Goal: Information Seeking & Learning: Learn about a topic

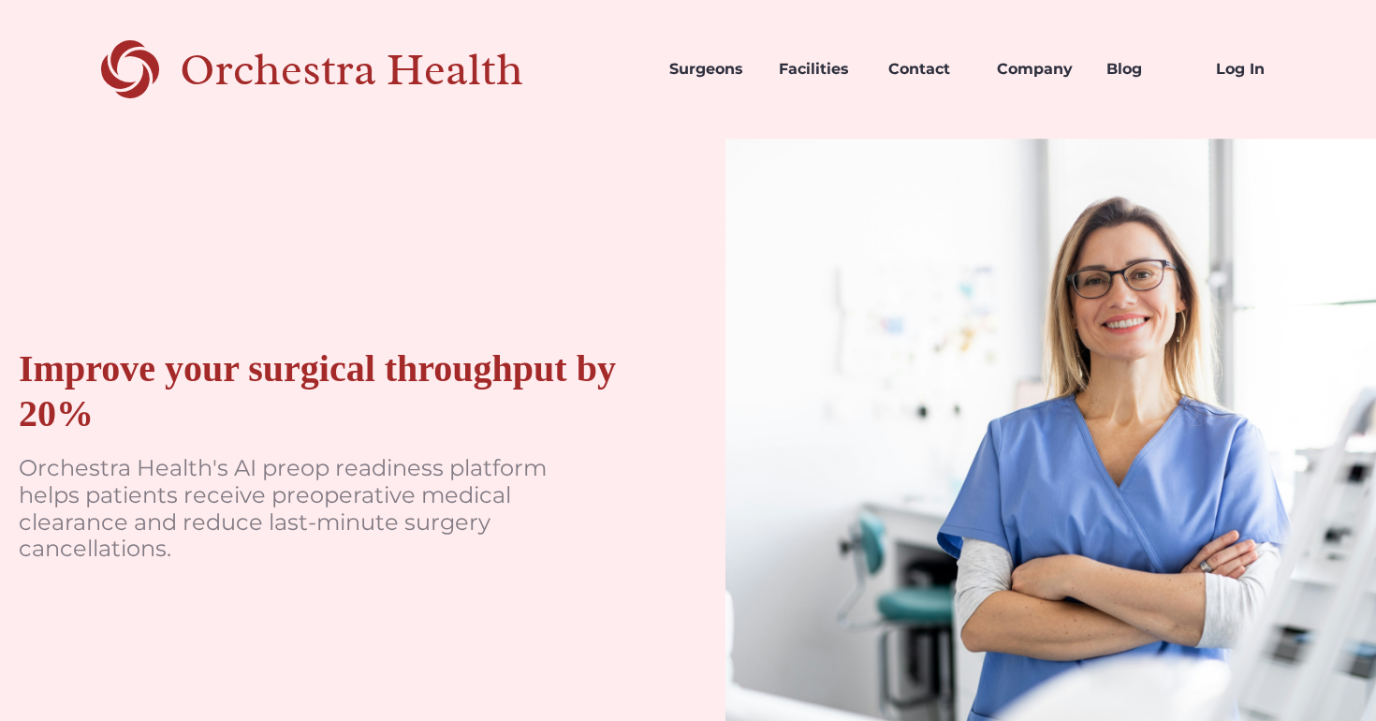
click at [701, 307] on div "Improve your surgical throughput by 20% Orchestra Health's AI preop readiness p…" at bounding box center [688, 463] width 1376 height 650
click at [1037, 62] on link "Company" at bounding box center [1036, 69] width 109 height 64
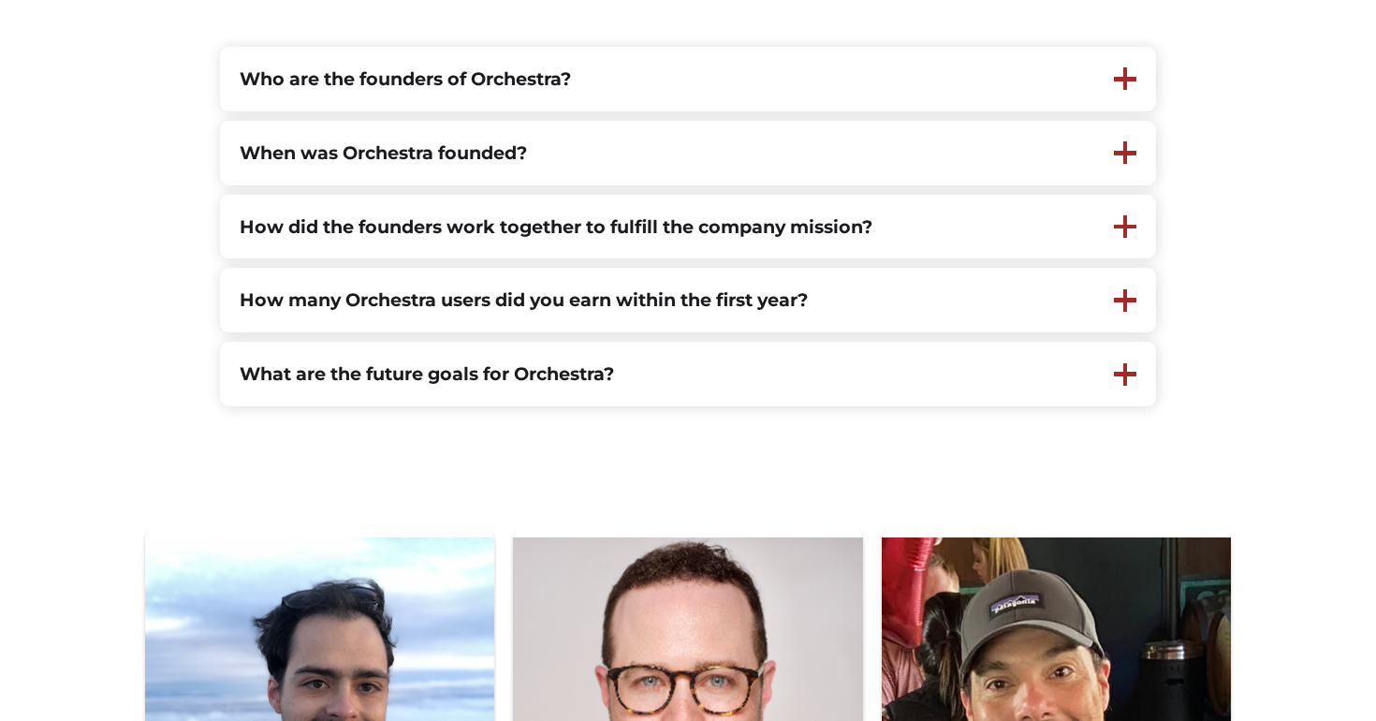
scroll to position [441, 0]
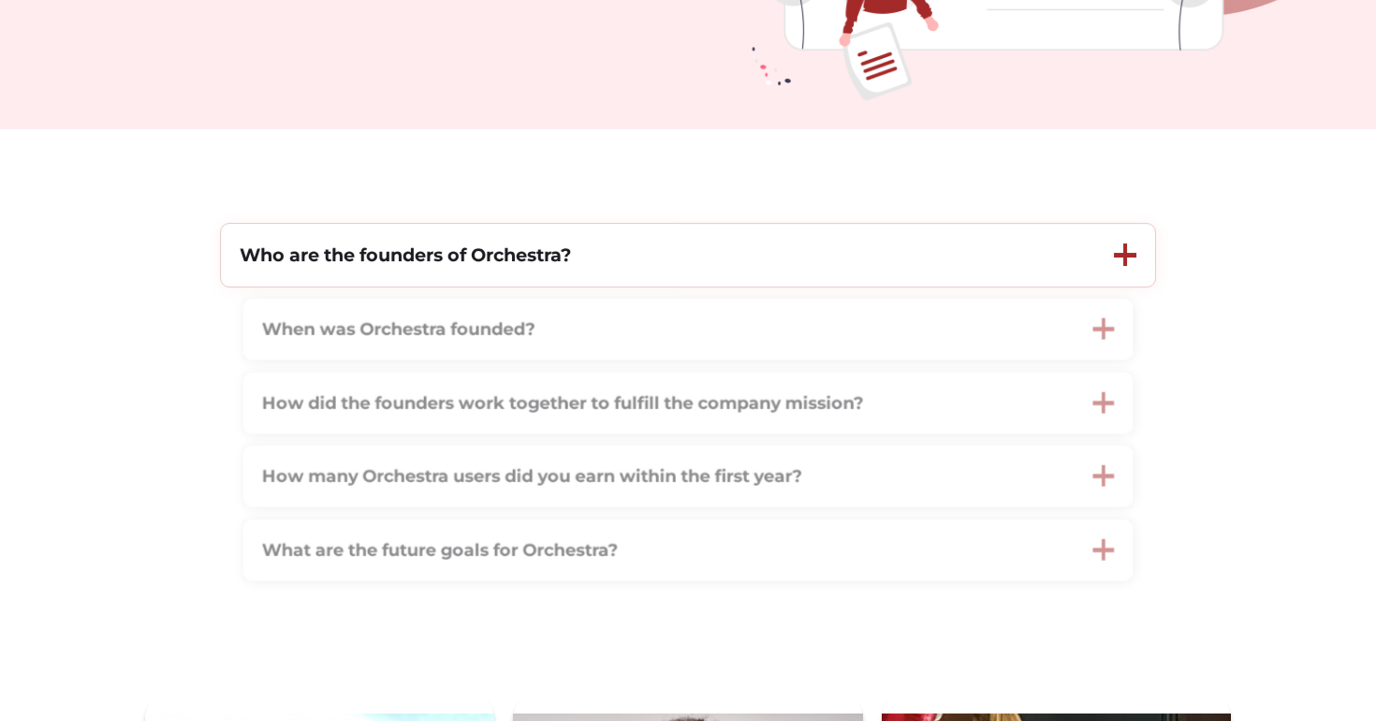
click at [352, 261] on strong "Who are the founders of Orchestra?" at bounding box center [405, 254] width 331 height 22
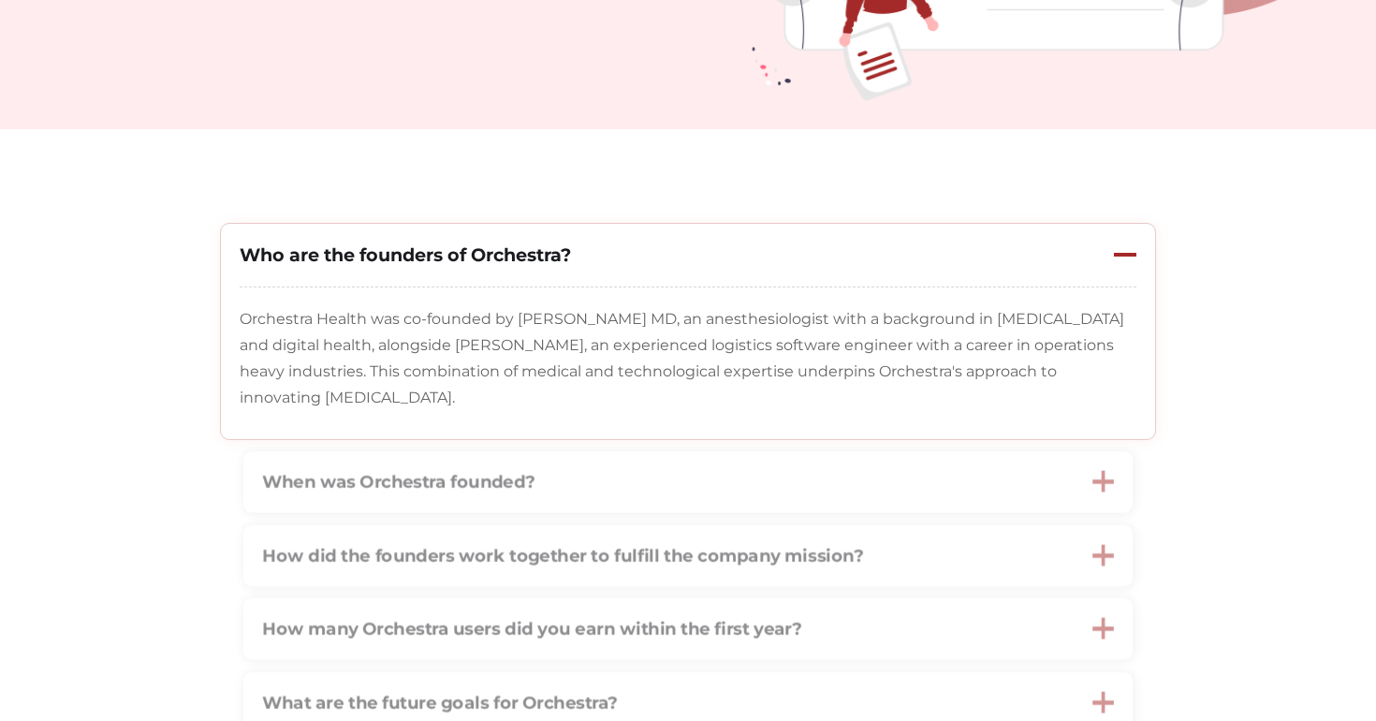
drag, startPoint x: 492, startPoint y: 419, endPoint x: 266, endPoint y: 306, distance: 253.2
click at [266, 306] on div "Orchestra Health was co-founded by Stuart Solomon MD, an anesthesiologist with …" at bounding box center [688, 363] width 934 height 152
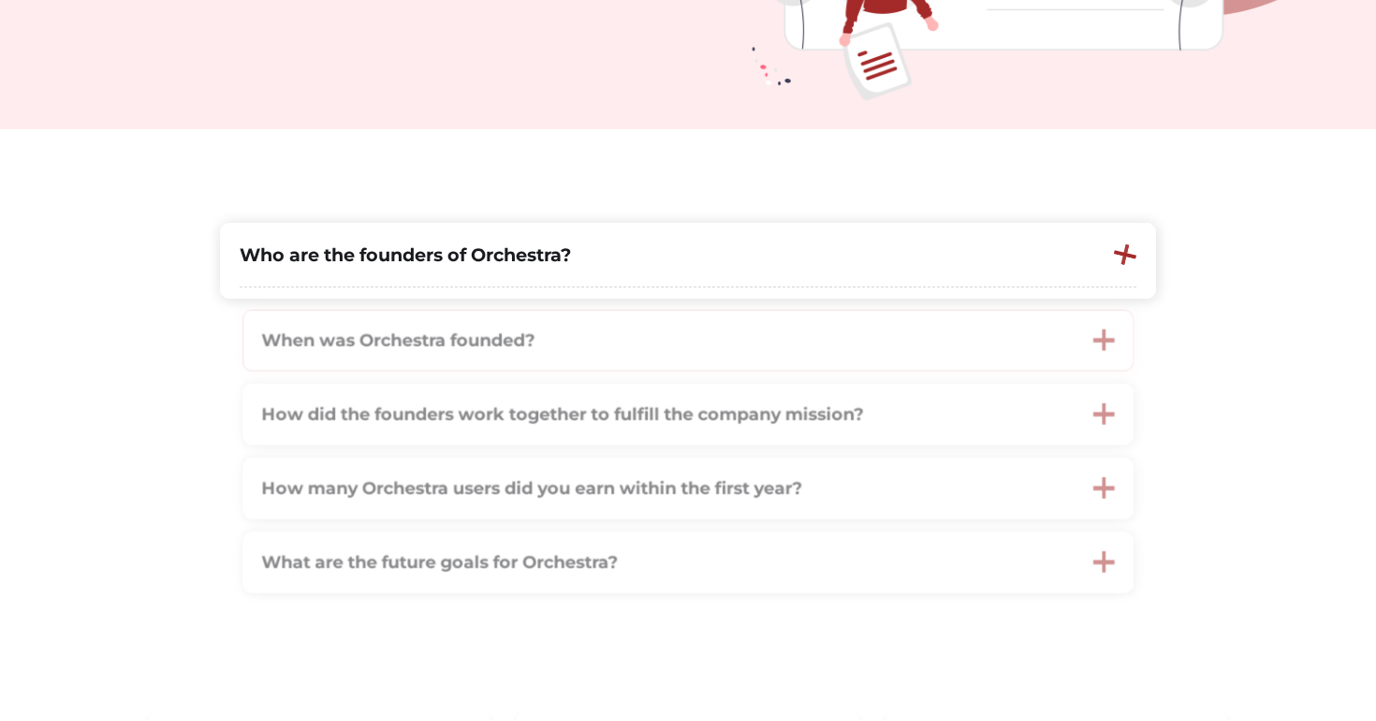
click at [266, 305] on div "Who are the founders of Orchestra? Orchestra Health was co-founded by Stuart So…" at bounding box center [688, 408] width 936 height 371
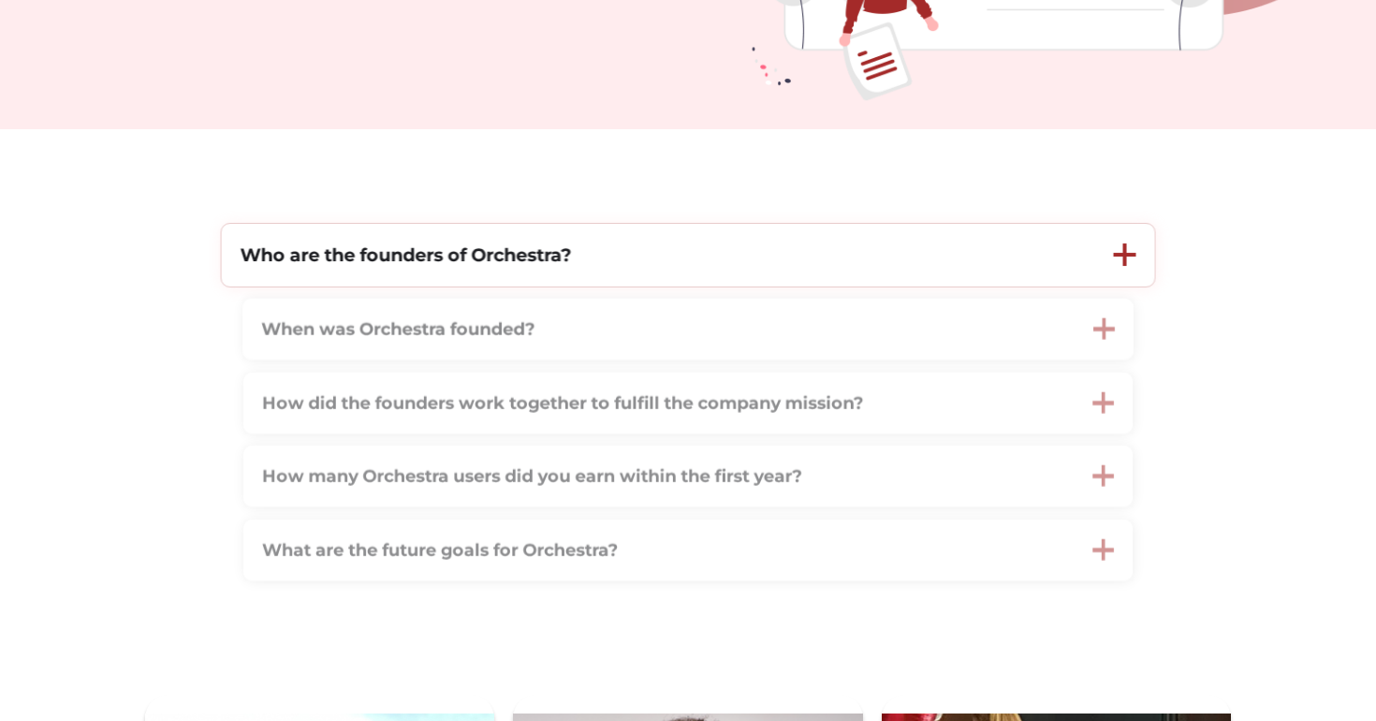
click at [374, 243] on strong "Who are the founders of Orchestra?" at bounding box center [405, 254] width 331 height 22
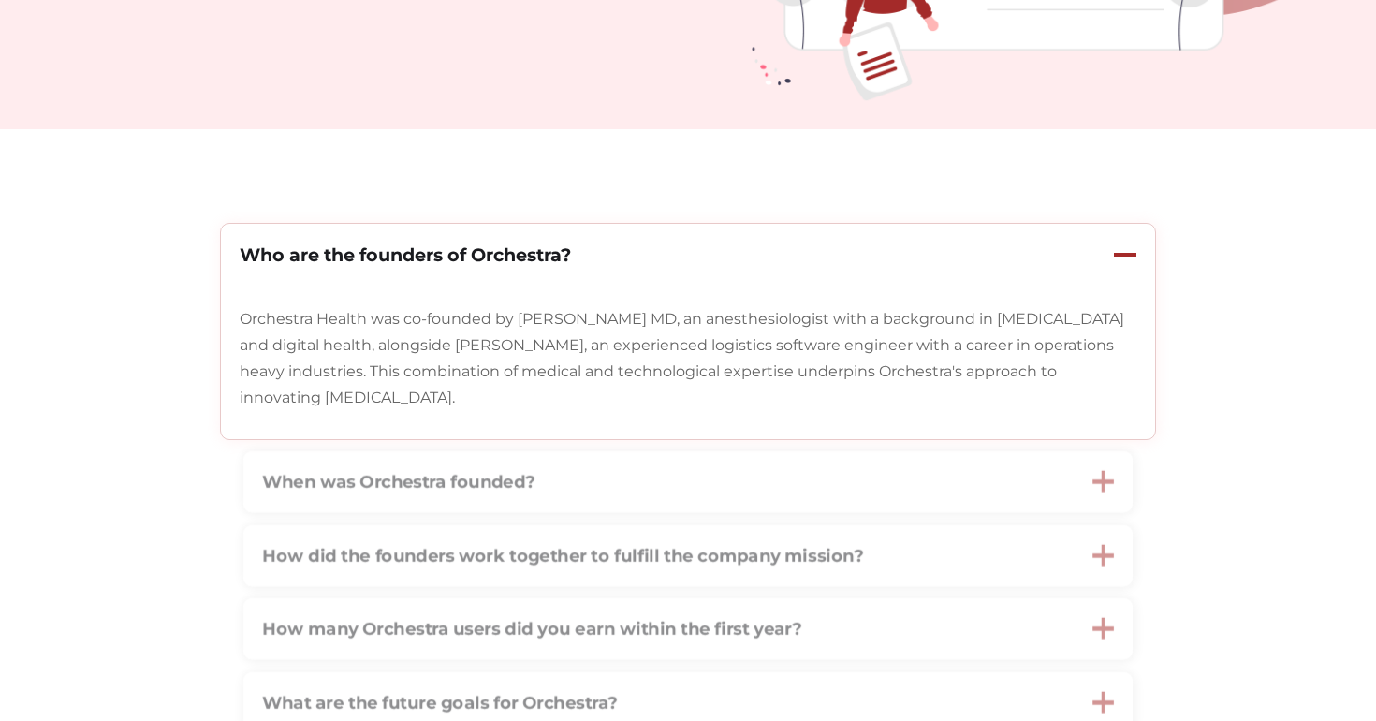
drag, startPoint x: 240, startPoint y: 312, endPoint x: 474, endPoint y: 416, distance: 257.2
click at [474, 416] on div "Orchestra Health was co-founded by Stuart Solomon MD, an anesthesiologist with …" at bounding box center [688, 363] width 934 height 152
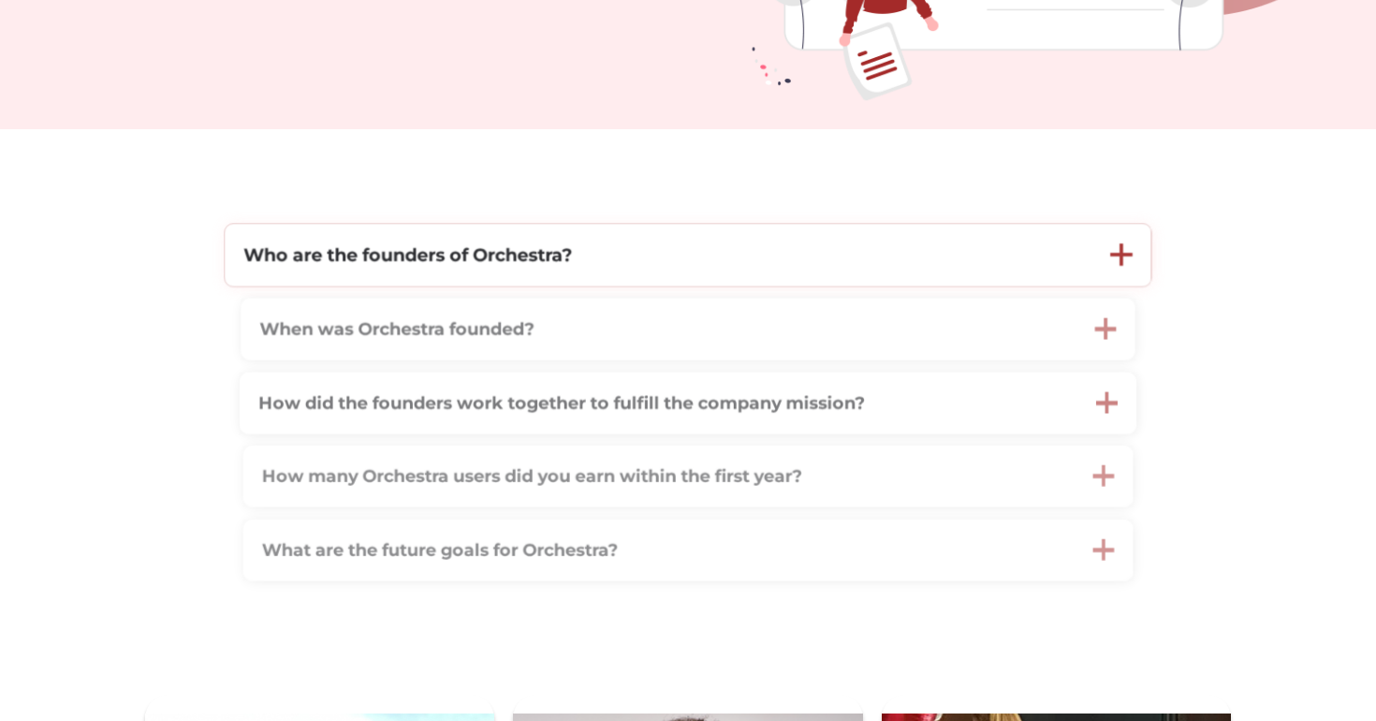
click at [436, 279] on div "Who are the founders of Orchestra?" at bounding box center [658, 255] width 867 height 62
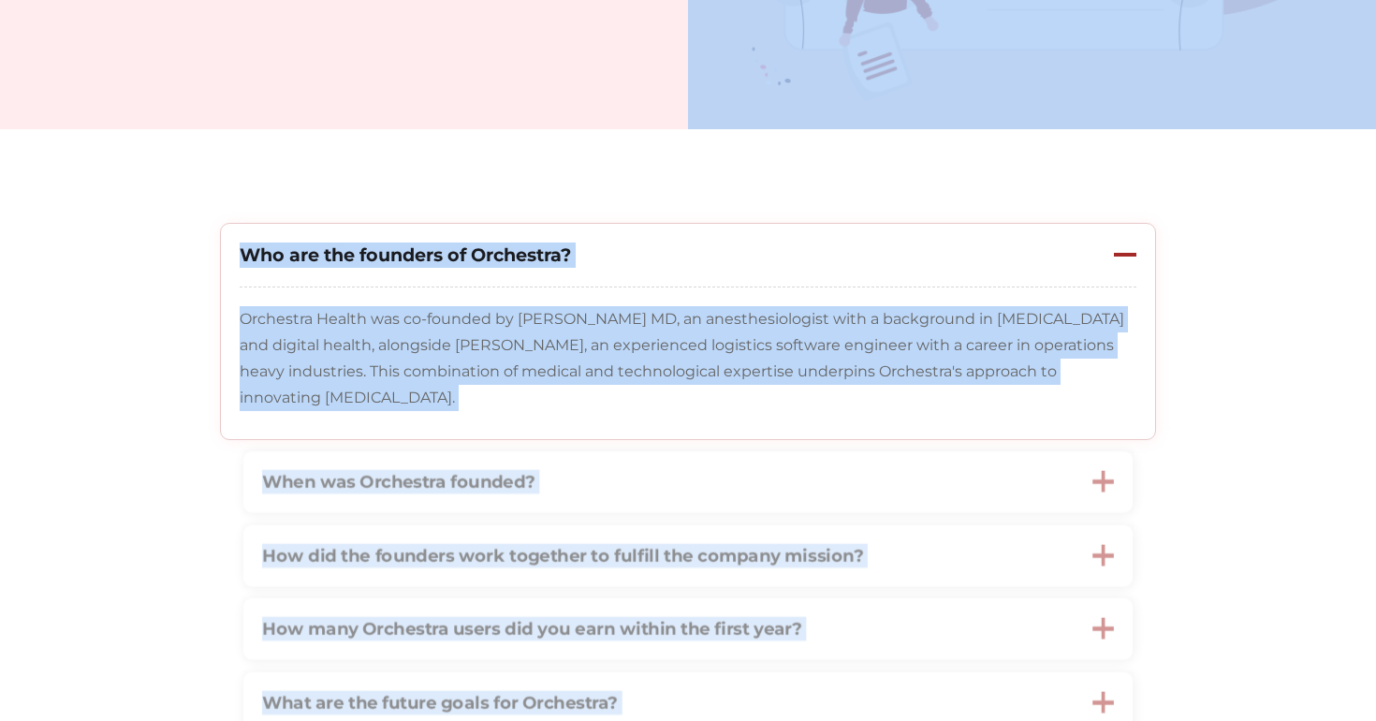
click at [462, 365] on p "Orchestra Health was co-founded by Stuart Solomon MD, an anesthesiologist with …" at bounding box center [688, 358] width 896 height 105
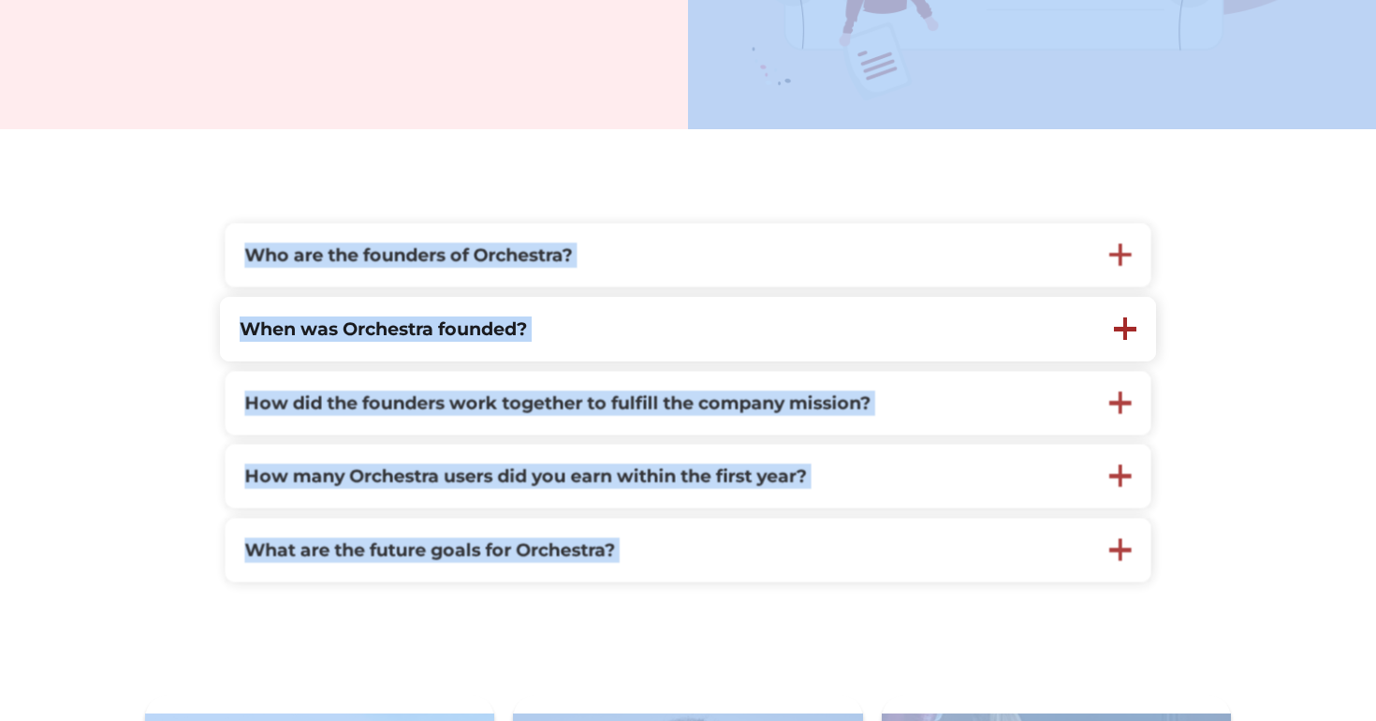
click at [415, 293] on div "Who are the founders of Orchestra? Orchestra Health was co-founded by Stuart So…" at bounding box center [688, 402] width 936 height 359
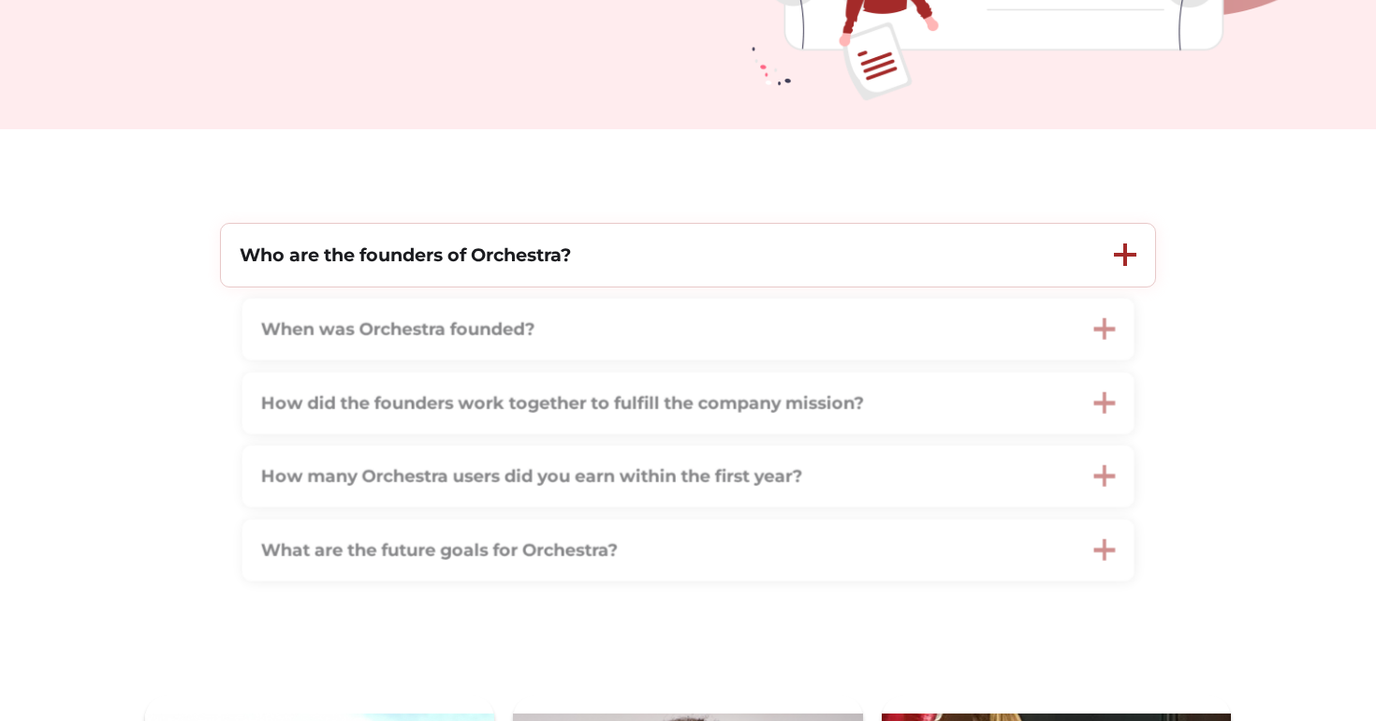
click at [409, 258] on strong "Who are the founders of Orchestra?" at bounding box center [405, 254] width 331 height 22
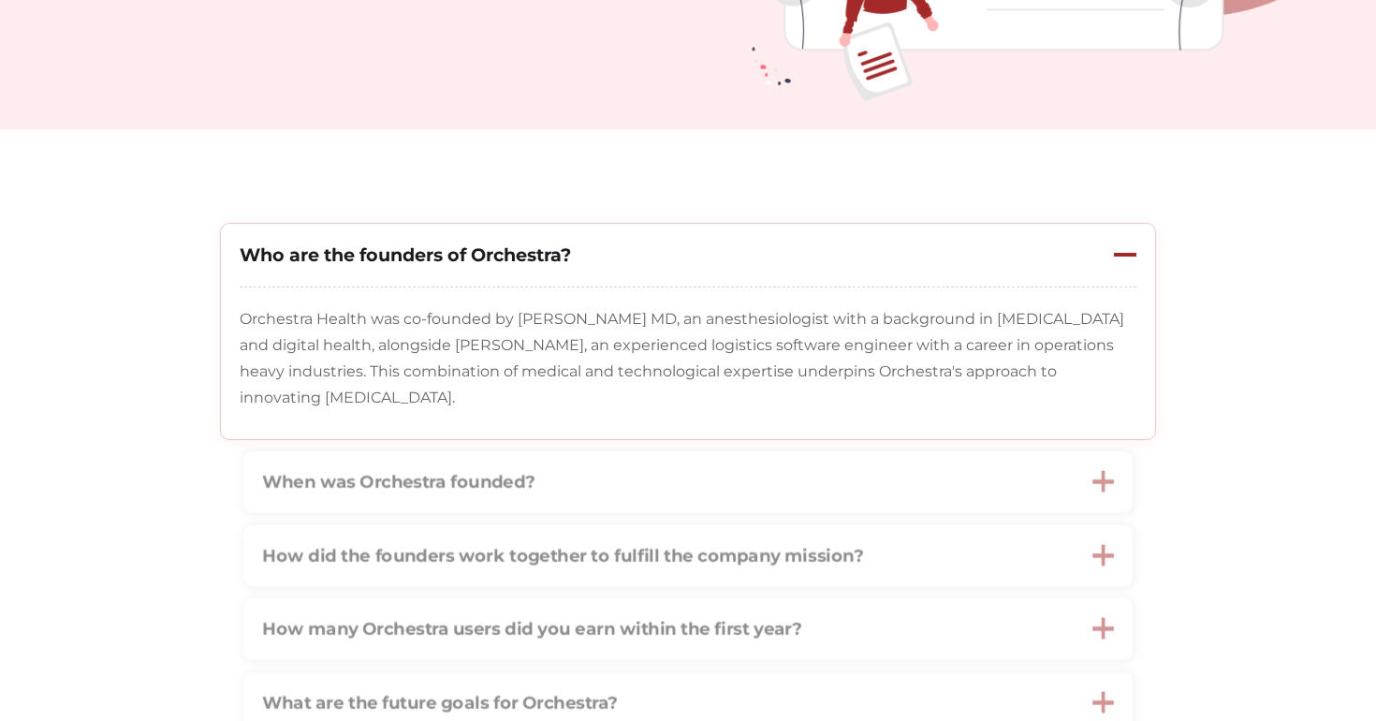
copy p "Orchestra Health was co-founded by Stuart Solomon MD, an anesthesiologist with …"
drag, startPoint x: 242, startPoint y: 310, endPoint x: 483, endPoint y: 392, distance: 254.2
click at [484, 393] on p "Orchestra Health was co-founded by Stuart Solomon MD, an anesthesiologist with …" at bounding box center [688, 358] width 896 height 105
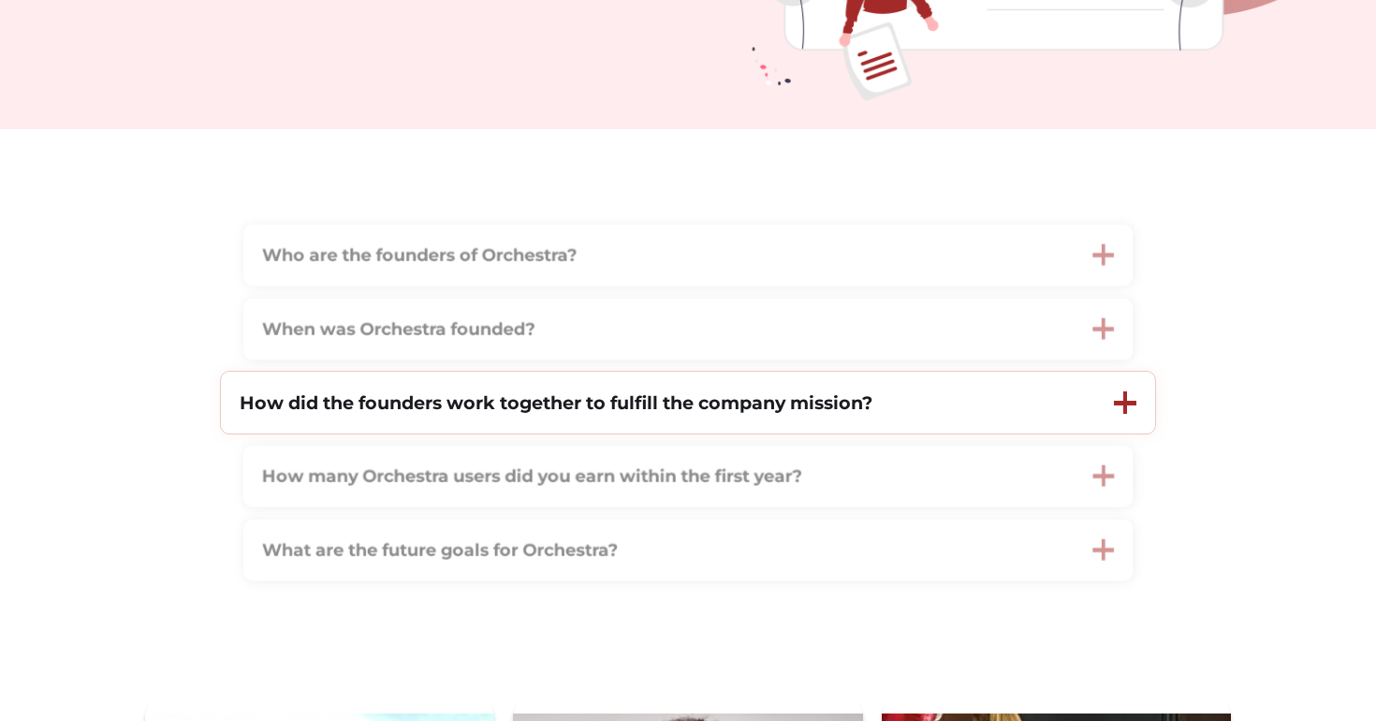
click at [398, 418] on div "How did the founders work together to fulfill the company mission?" at bounding box center [658, 402] width 874 height 63
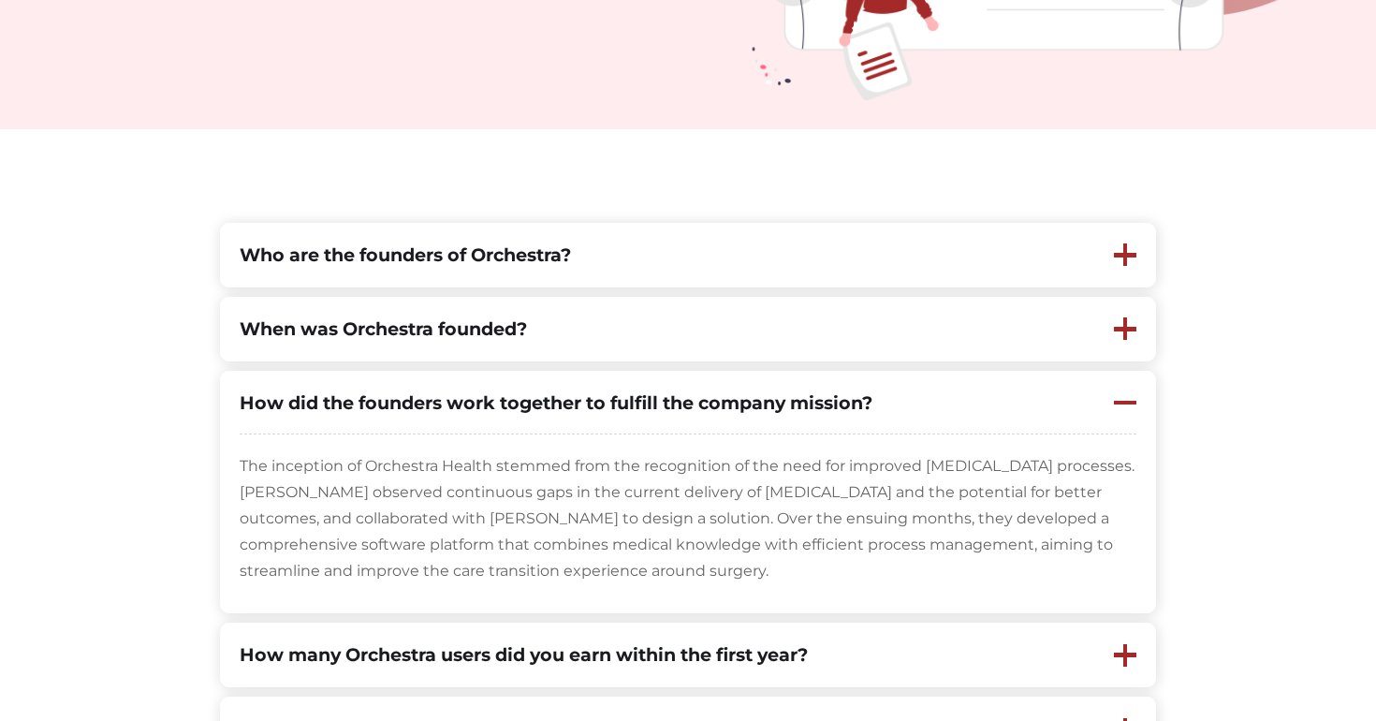
scroll to position [0, 0]
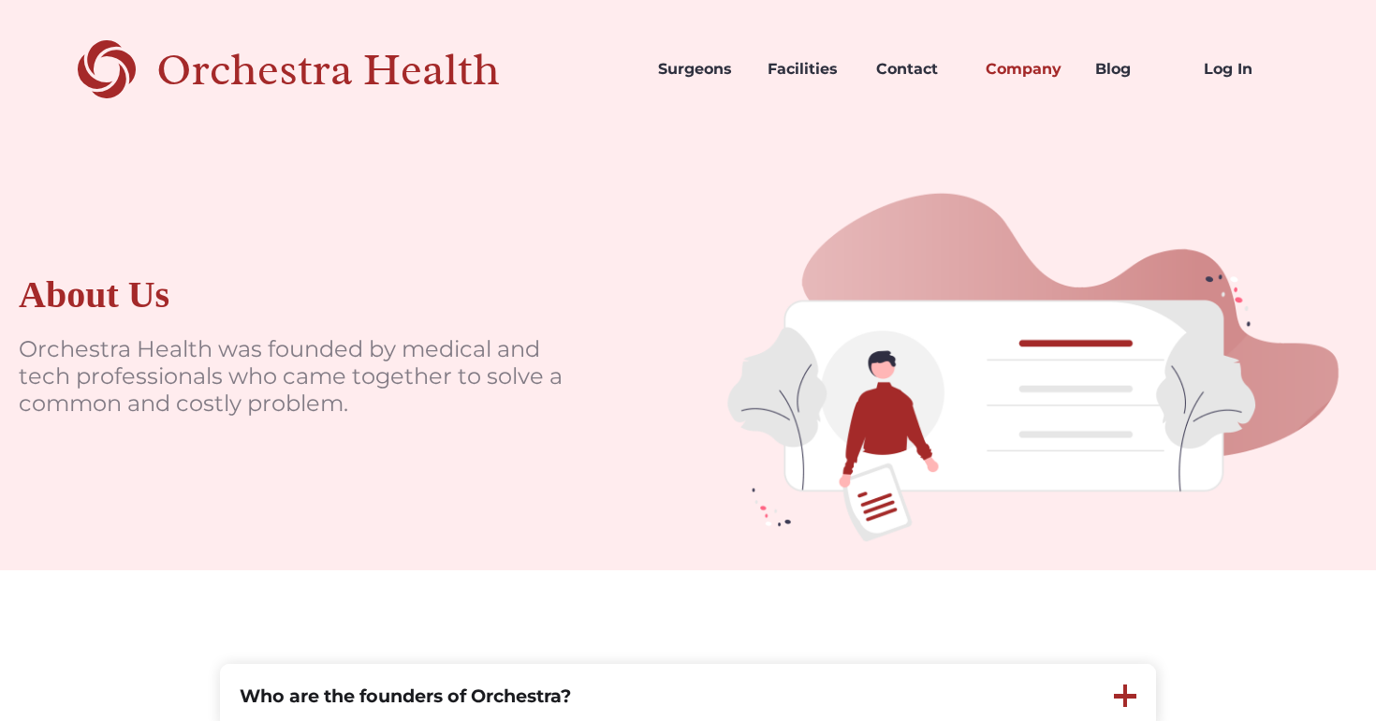
click at [268, 80] on div "Orchestra Health" at bounding box center [360, 70] width 409 height 38
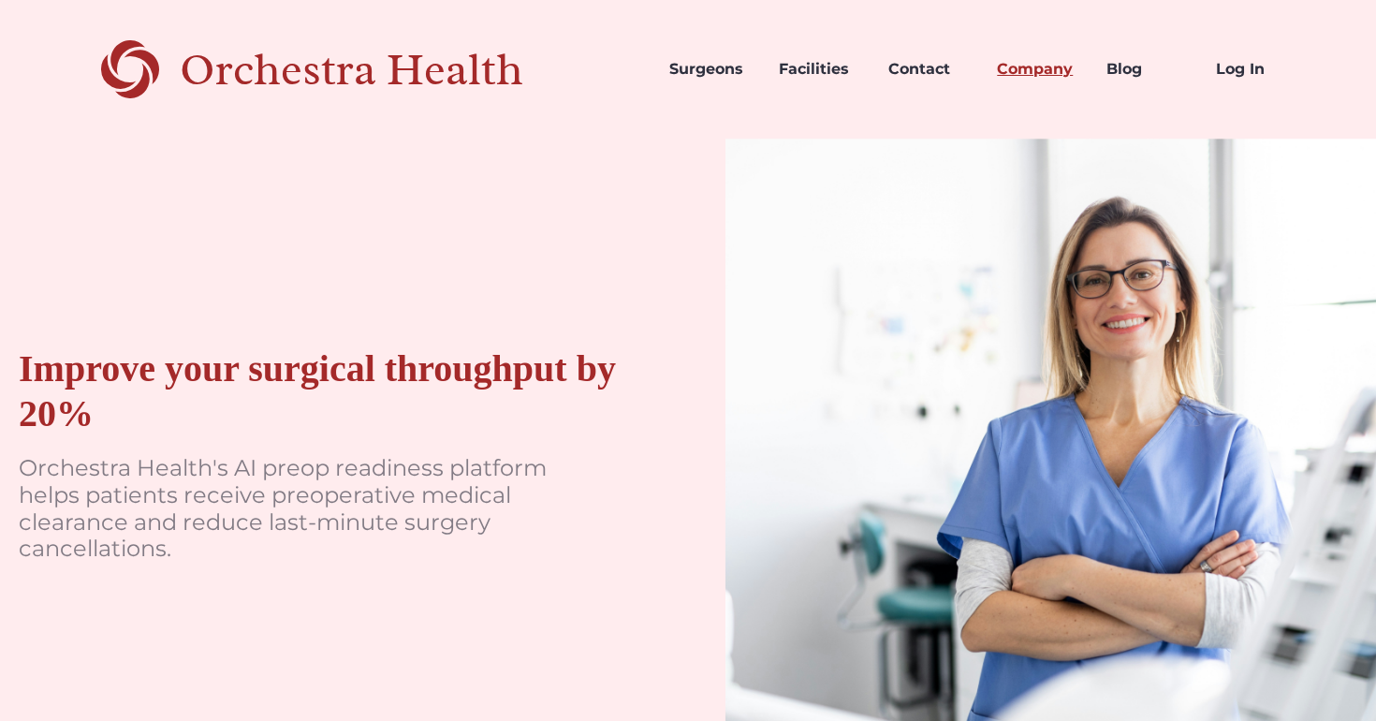
click at [1043, 72] on link "Company" at bounding box center [1036, 69] width 109 height 64
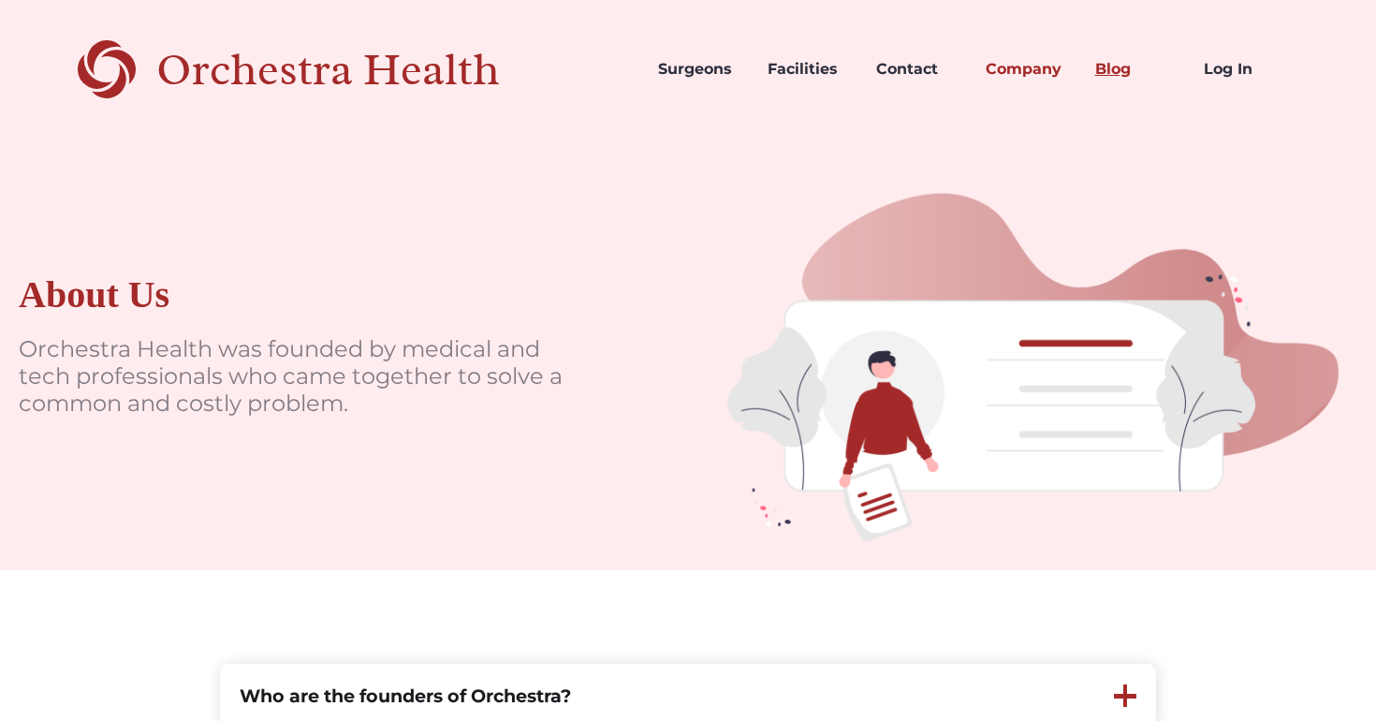
click at [1107, 76] on link "Blog" at bounding box center [1134, 69] width 109 height 64
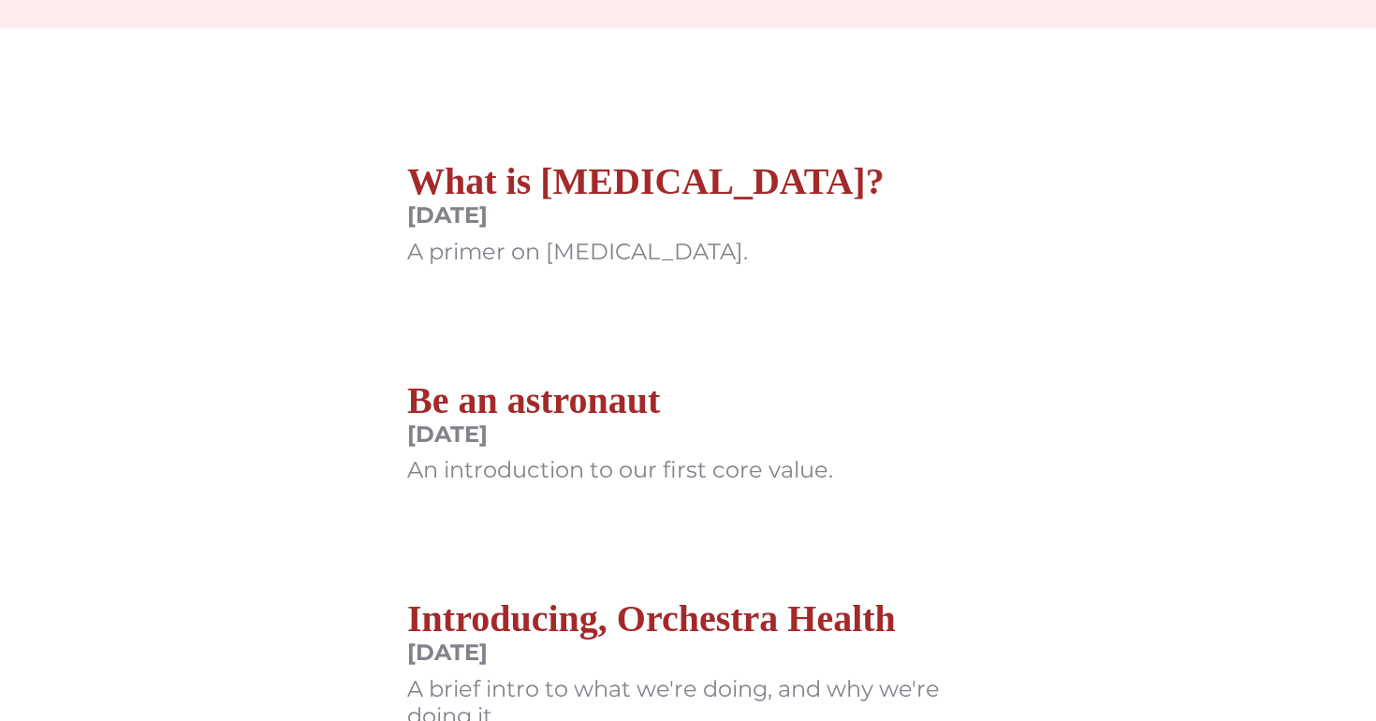
scroll to position [430, 0]
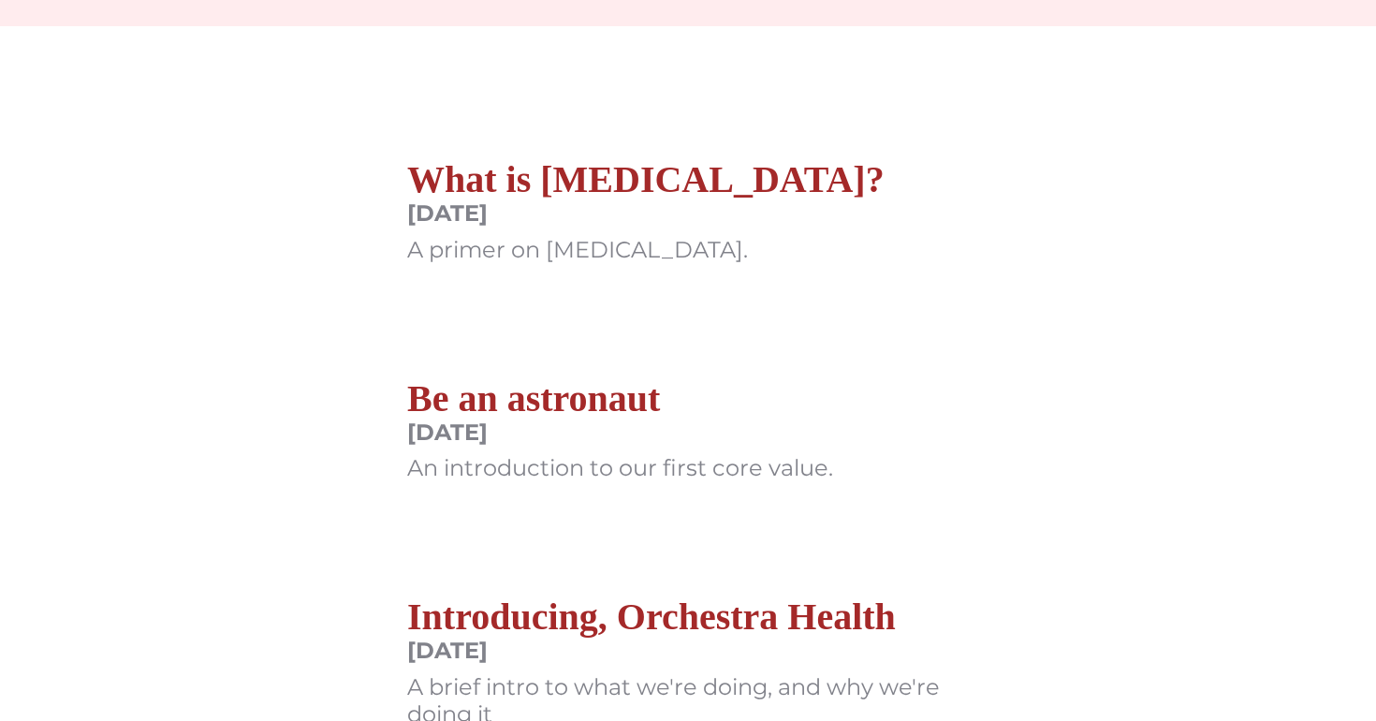
click at [543, 183] on h2 "What is [MEDICAL_DATA]?" at bounding box center [645, 179] width 477 height 45
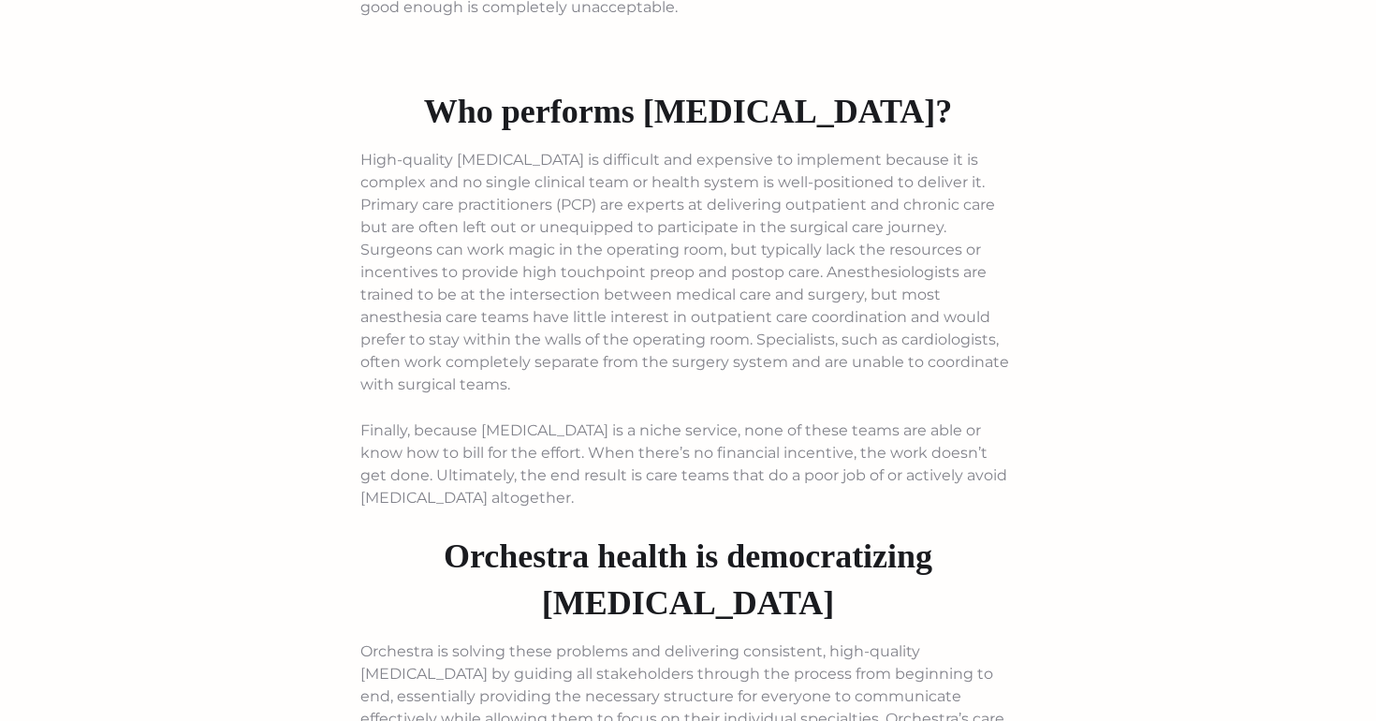
scroll to position [2039, 0]
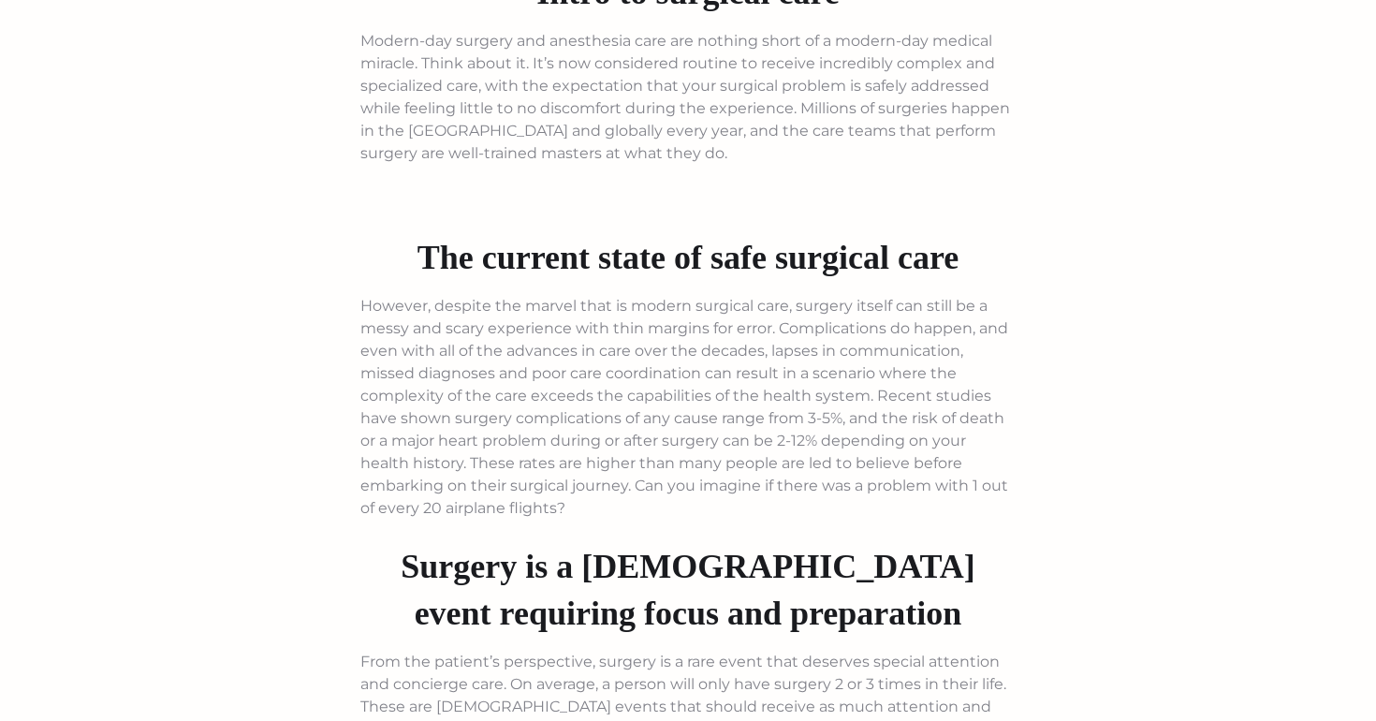
scroll to position [0, 0]
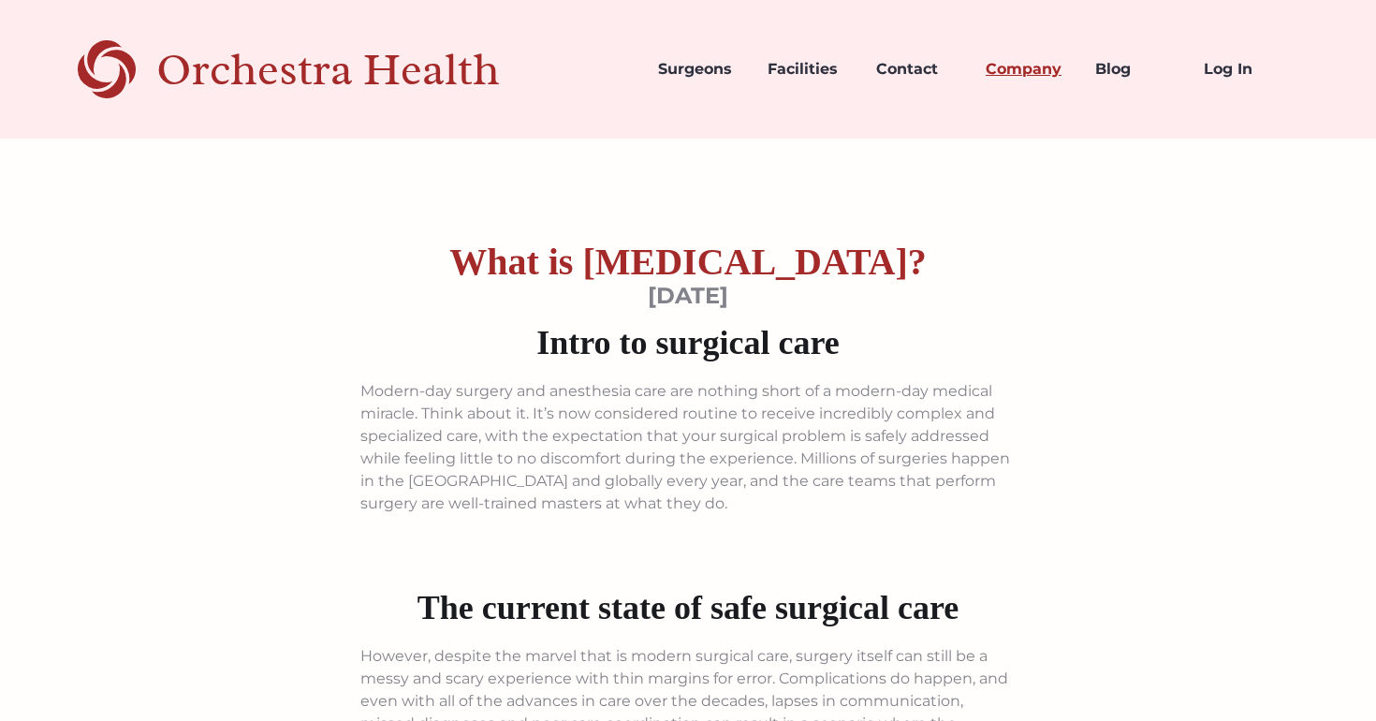
click at [1038, 77] on link "Company" at bounding box center [1024, 69] width 109 height 64
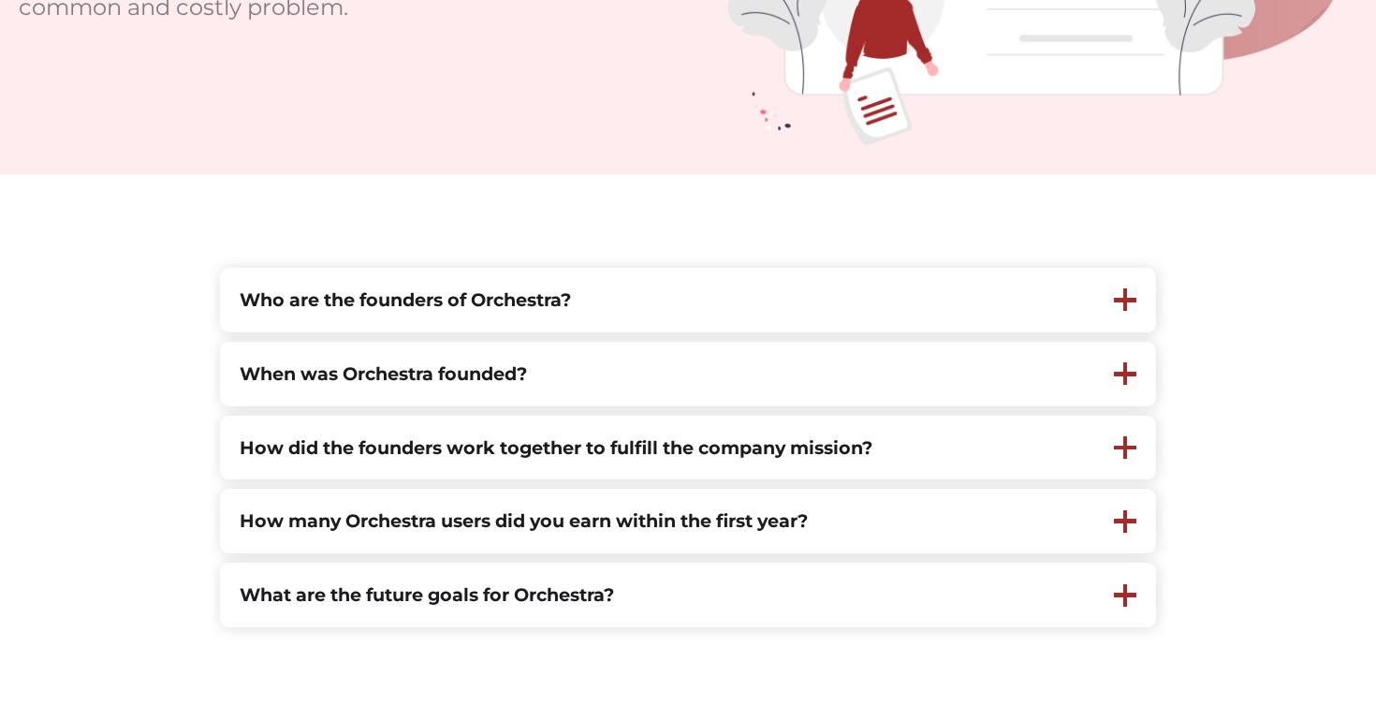
scroll to position [388, 0]
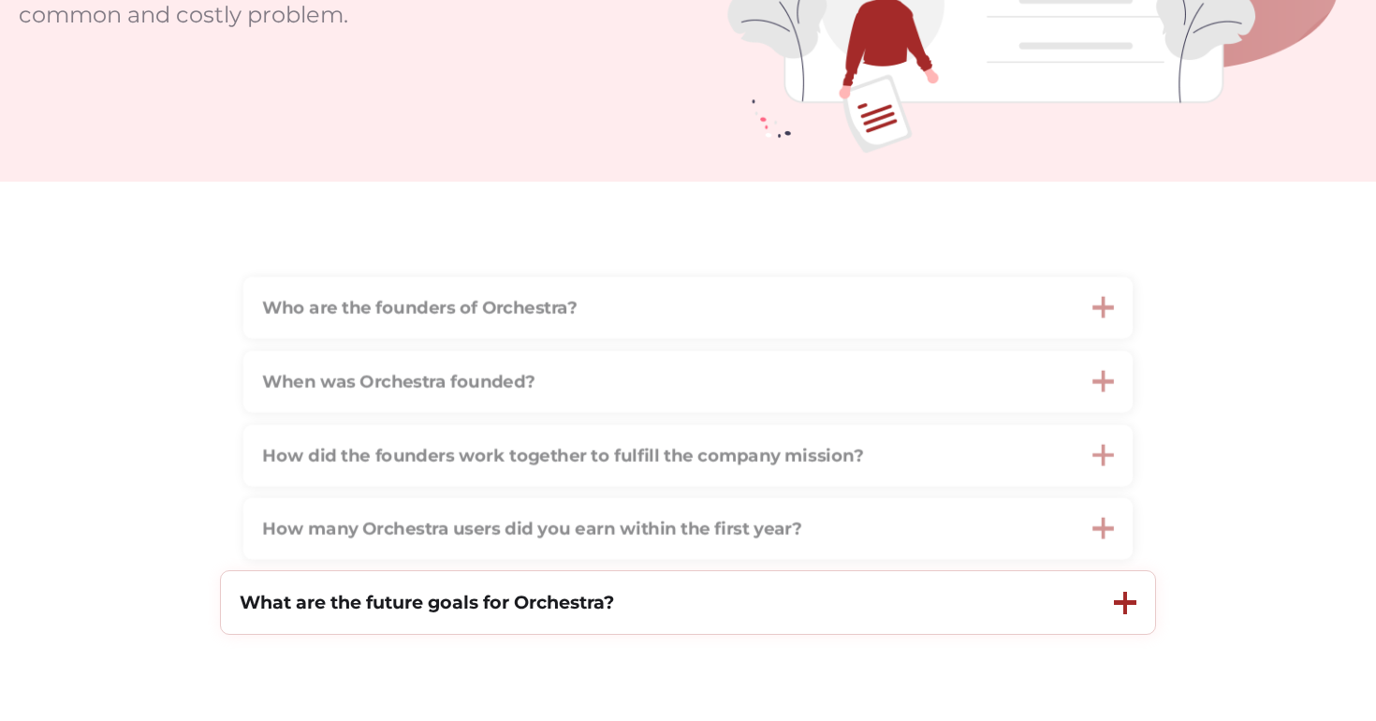
click at [398, 614] on div "What are the future goals for Orchestra?" at bounding box center [427, 602] width 374 height 25
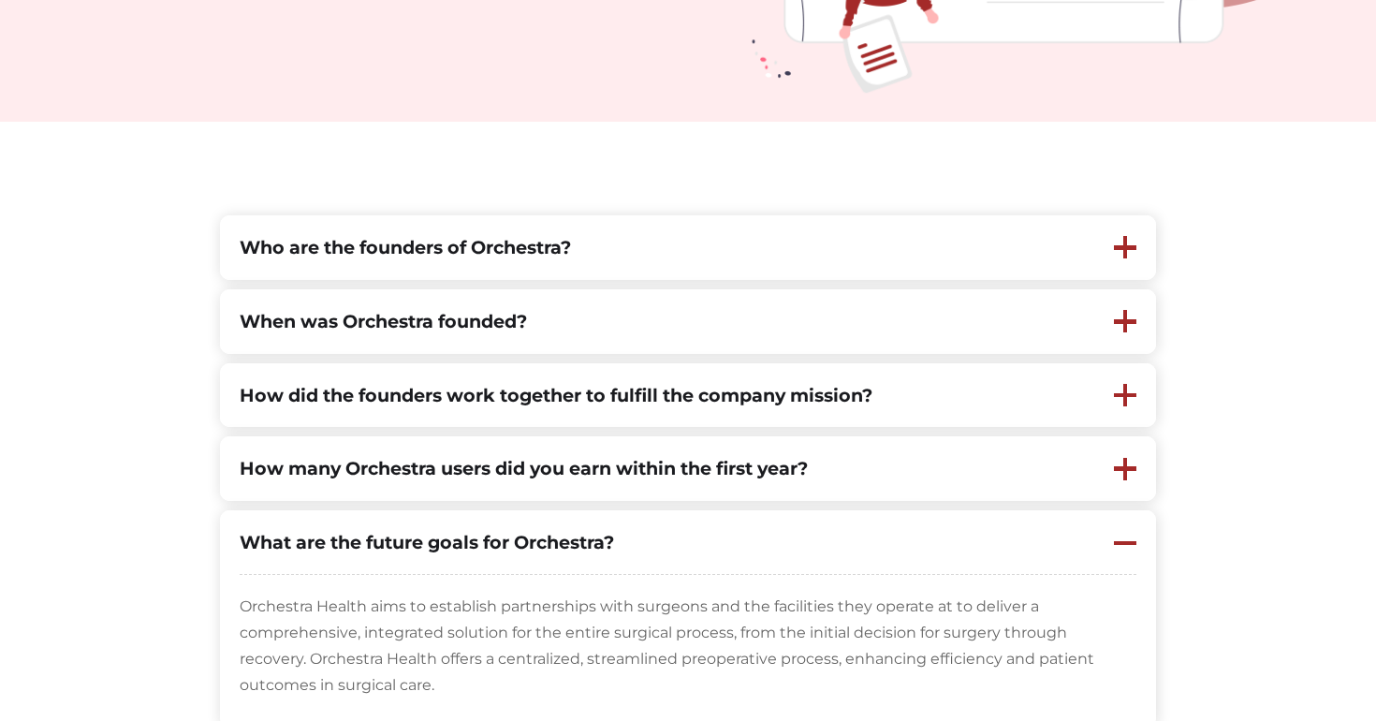
scroll to position [460, 0]
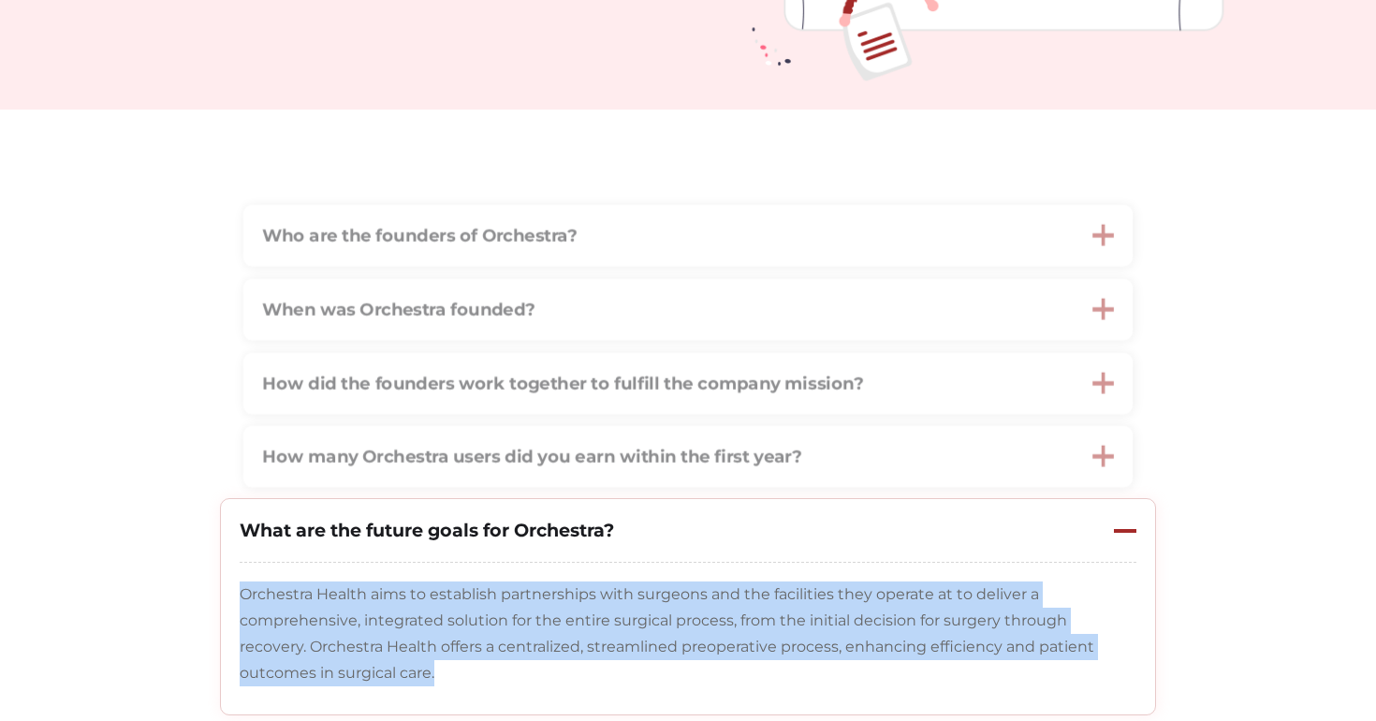
copy p "Orchestra Health aims to establish partnerships with surgeons and the facilitie…"
drag, startPoint x: 343, startPoint y: 674, endPoint x: 243, endPoint y: 593, distance: 128.5
click at [243, 593] on p "Orchestra Health aims to establish partnerships with surgeons and the facilitie…" at bounding box center [688, 633] width 896 height 105
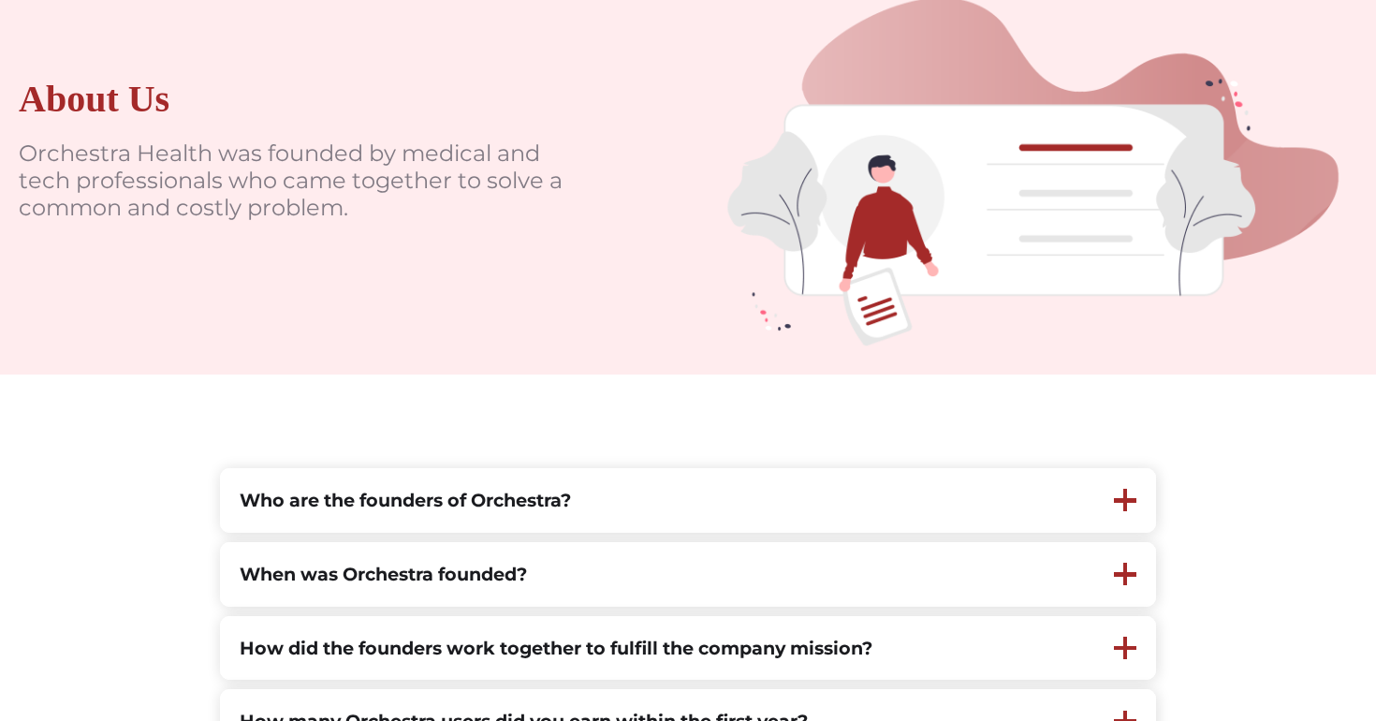
scroll to position [0, 0]
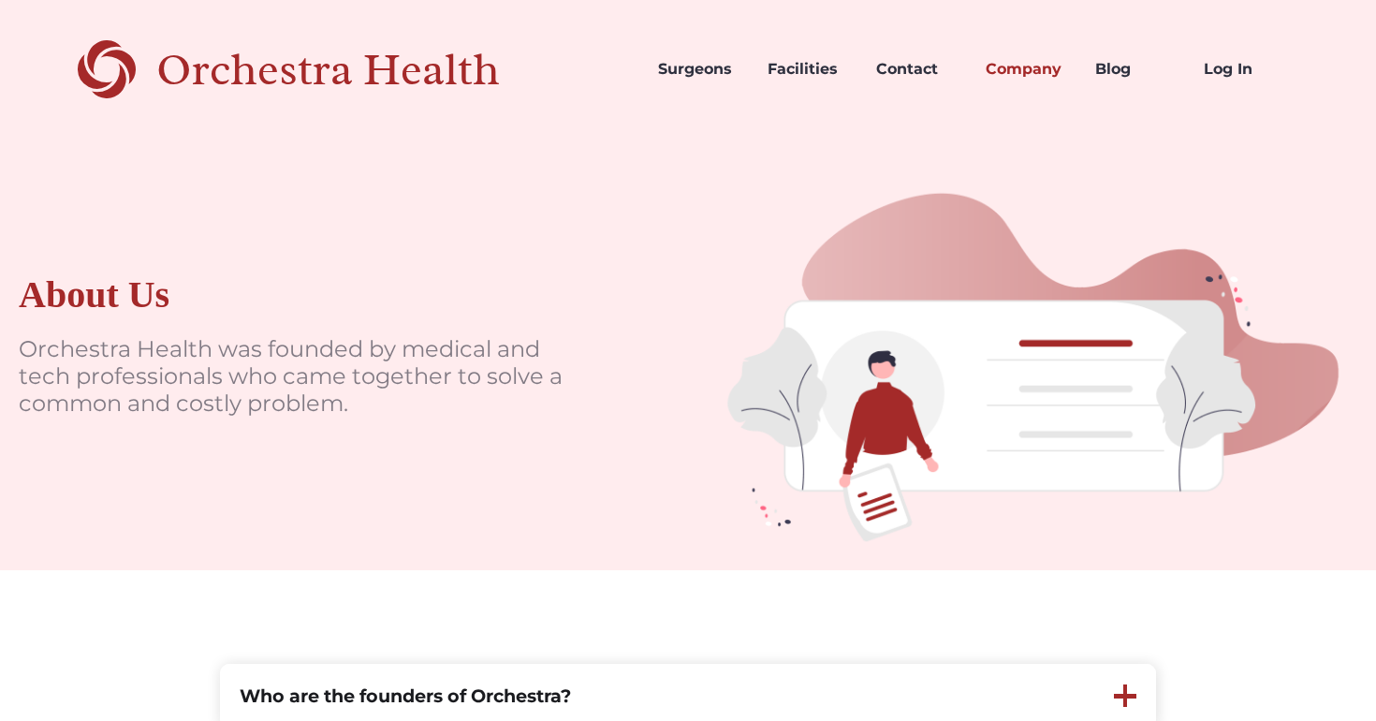
click at [125, 294] on div "About Us" at bounding box center [94, 294] width 151 height 45
click at [310, 75] on div "Orchestra Health" at bounding box center [360, 70] width 409 height 38
click at [327, 65] on div "Orchestra Health" at bounding box center [360, 70] width 409 height 38
click at [781, 80] on link "Facilities" at bounding box center [806, 69] width 109 height 64
click at [807, 59] on link "Facilities" at bounding box center [806, 69] width 109 height 64
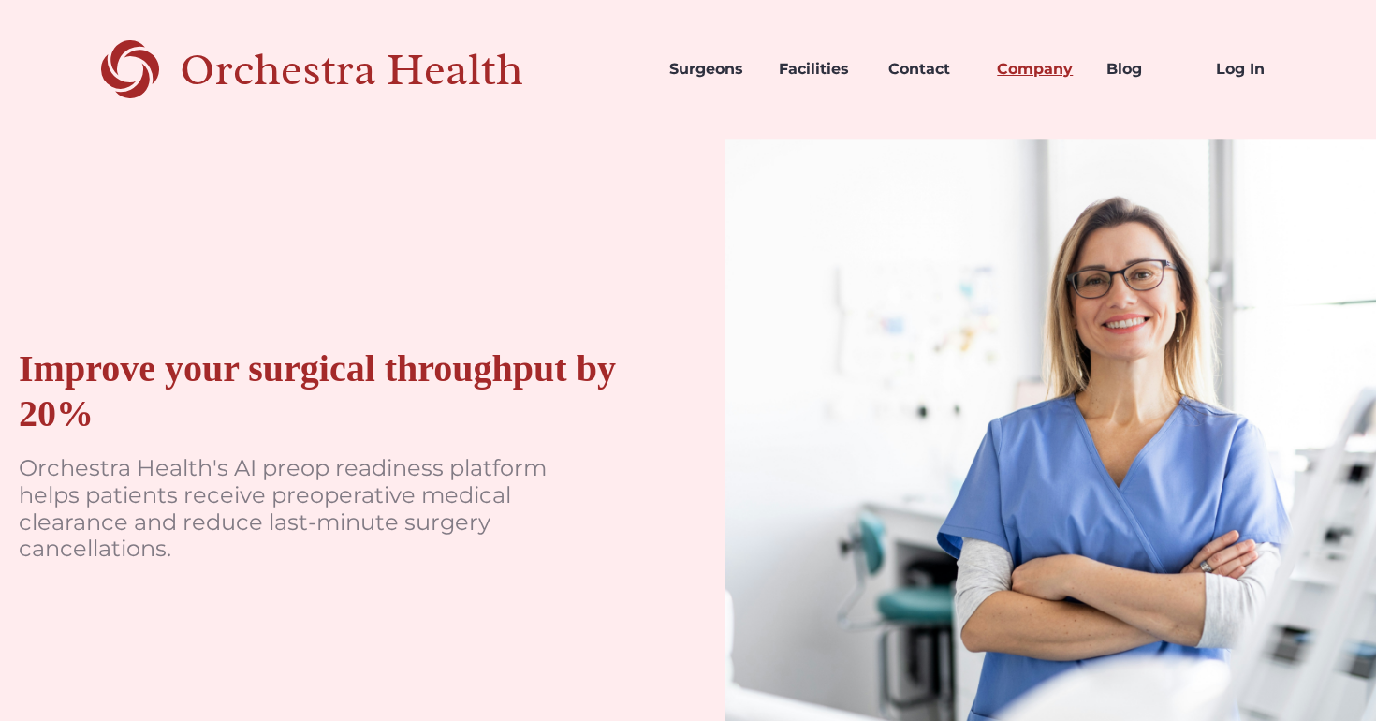
click at [1031, 75] on link "Company" at bounding box center [1036, 69] width 109 height 64
click at [1107, 66] on link "Blog" at bounding box center [1145, 69] width 109 height 64
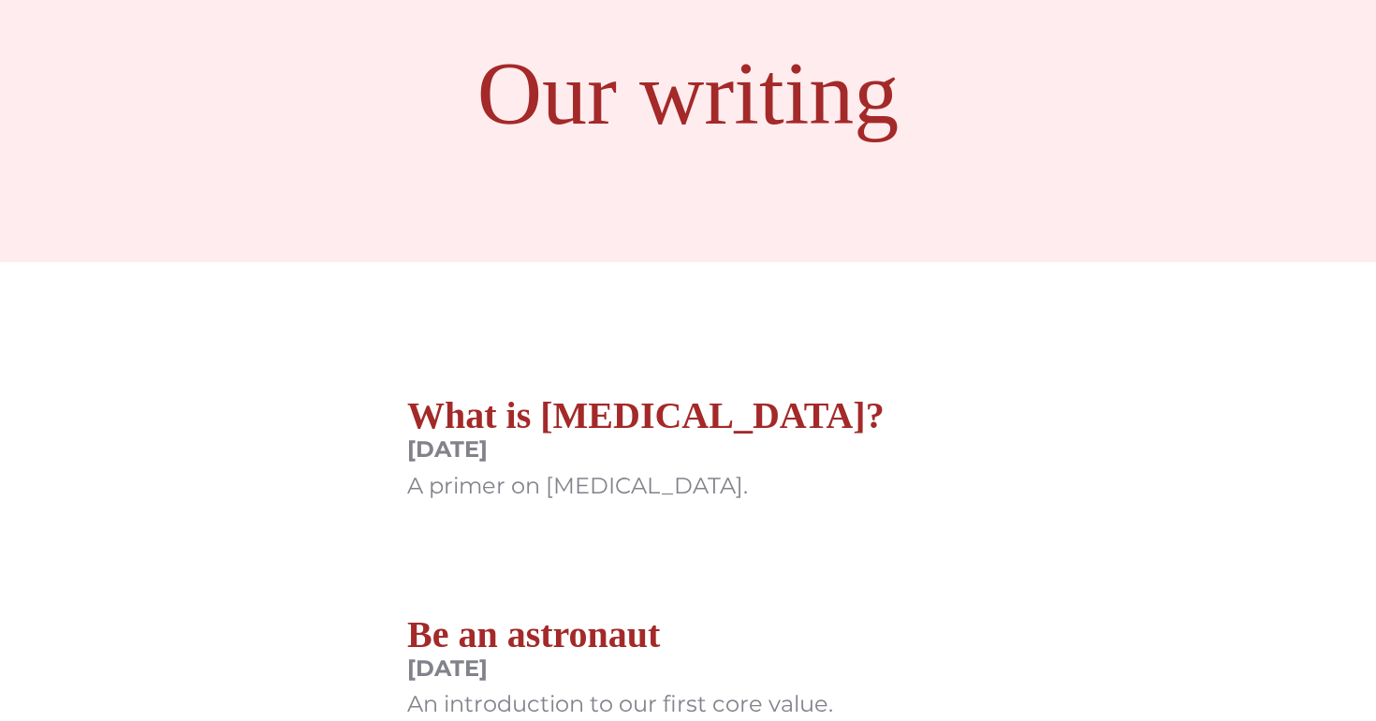
scroll to position [196, 0]
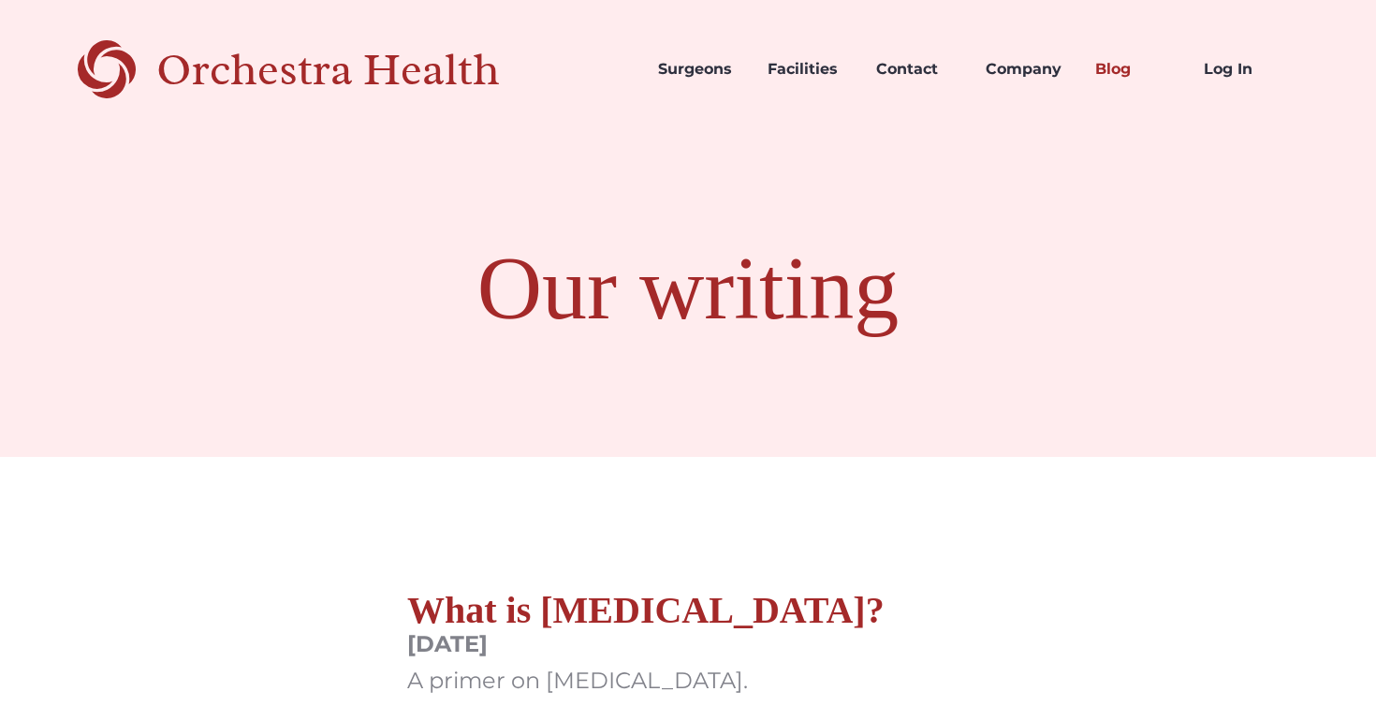
scroll to position [196, 0]
